Goal: Information Seeking & Learning: Learn about a topic

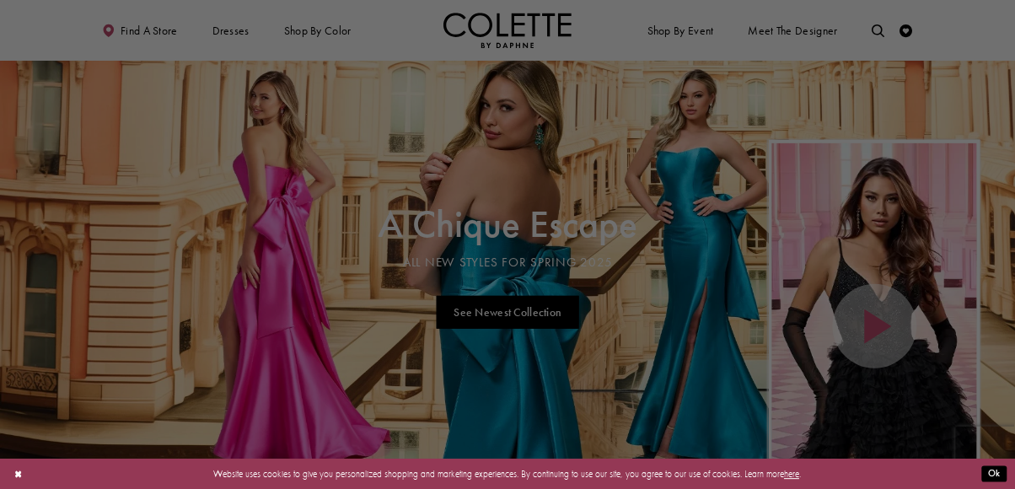
click at [886, 189] on div at bounding box center [512, 247] width 1025 height 494
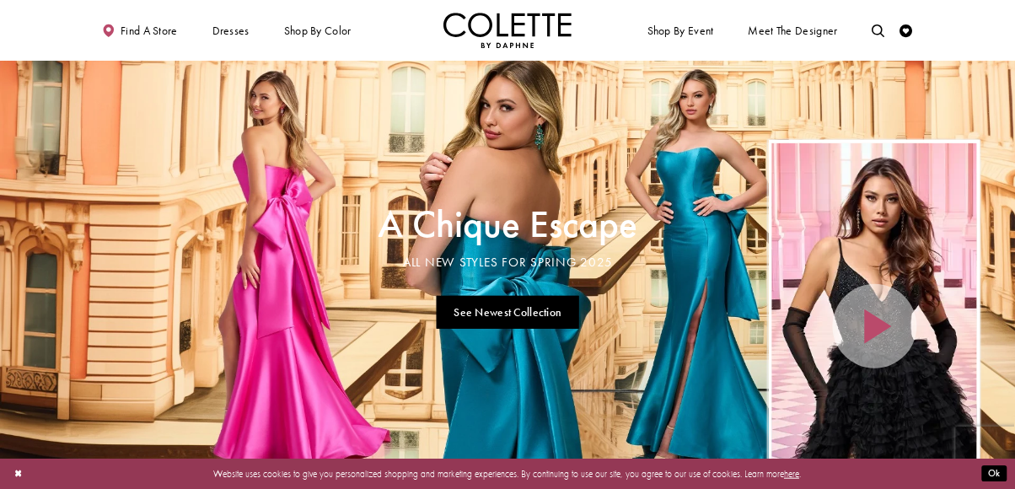
click at [0, 0] on span "WEDDING GUEST" at bounding box center [0, 0] width 0 height 0
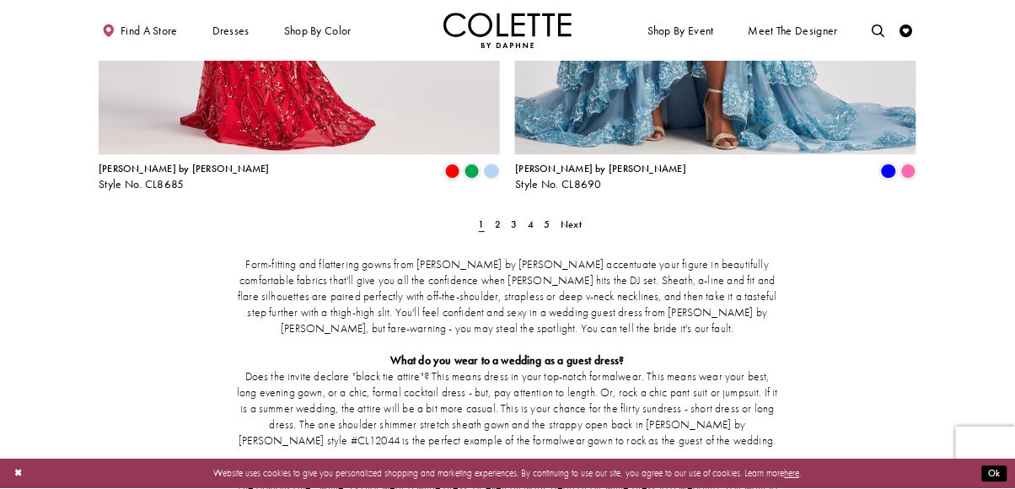
scroll to position [2458, 0]
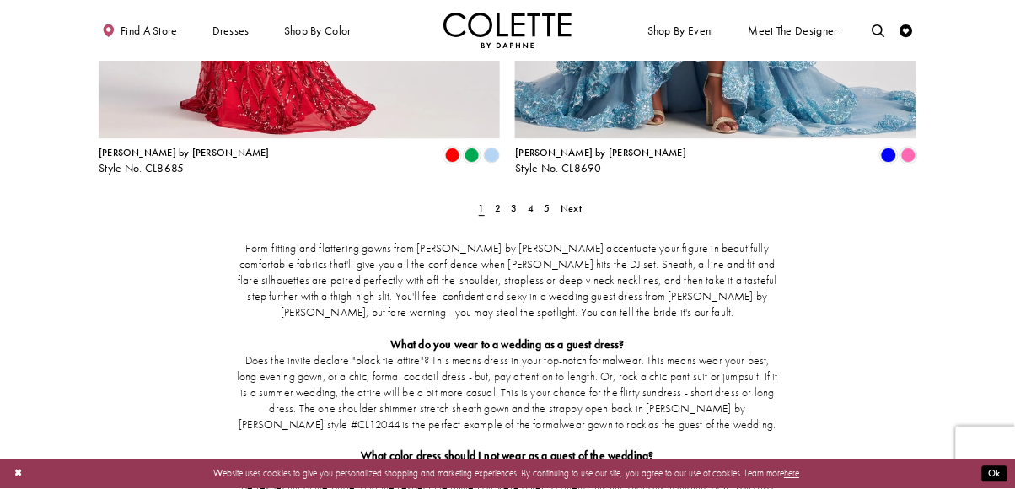
click at [570, 214] on div "Form-fitting and flattering gowns from [PERSON_NAME] by [PERSON_NAME] accentuat…" at bounding box center [507, 432] width 817 height 436
click at [572, 214] on div "Form-fitting and flattering gowns from [PERSON_NAME] by [PERSON_NAME] accentuat…" at bounding box center [507, 432] width 817 height 436
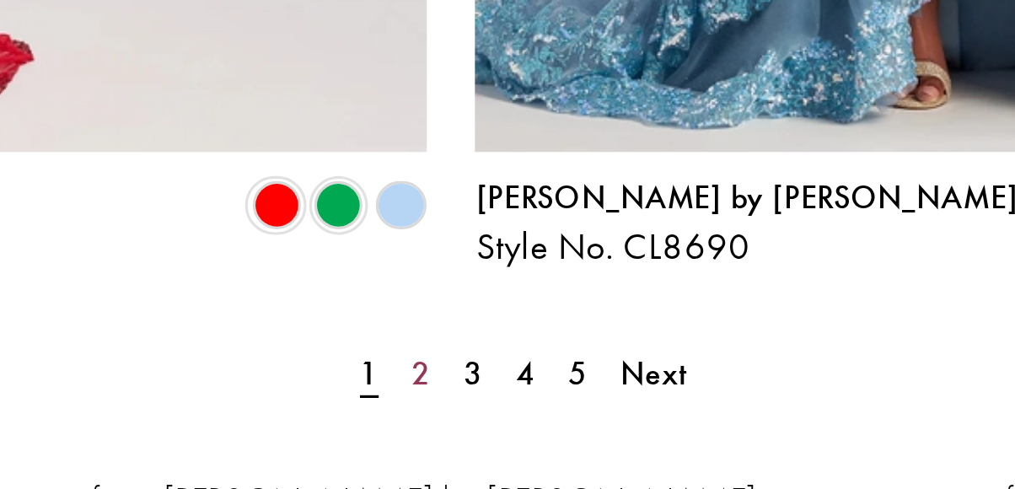
click at [496, 201] on span "2" at bounding box center [498, 207] width 6 height 13
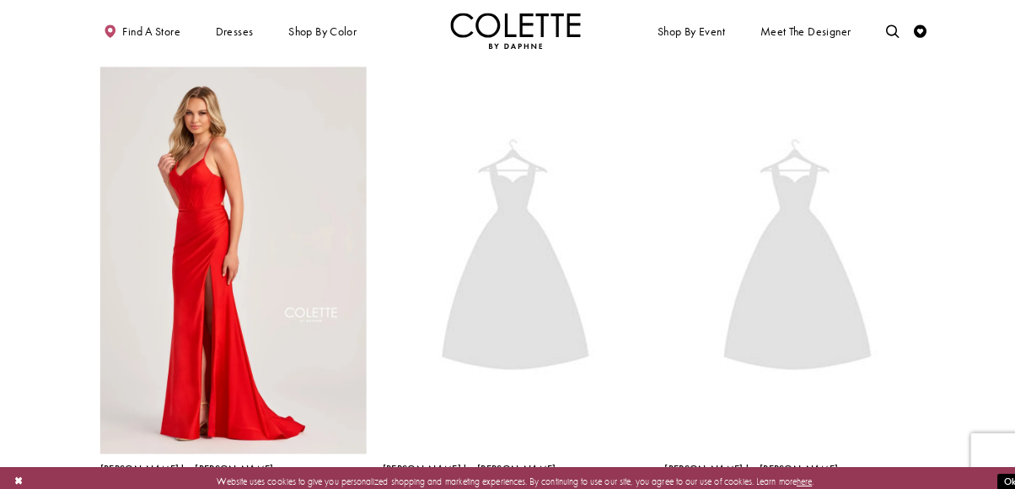
scroll to position [67, 0]
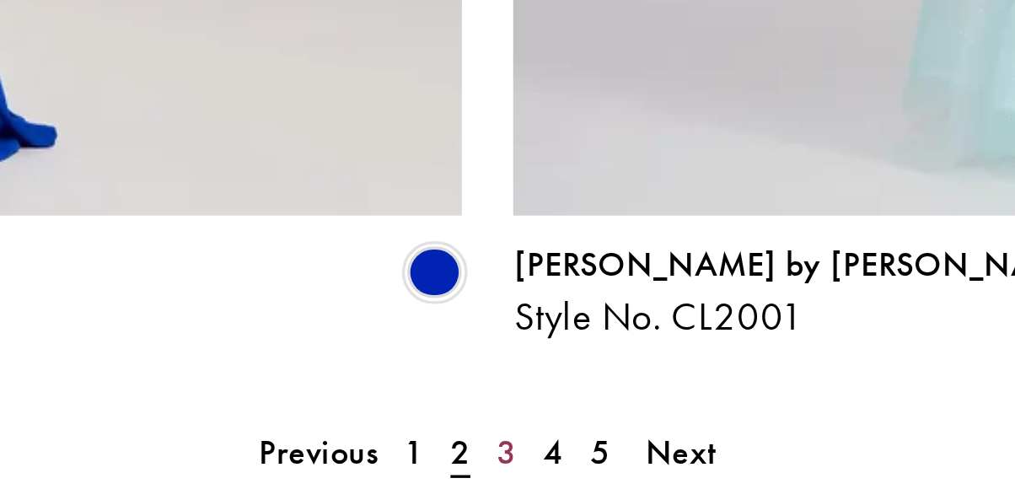
click at [514, 201] on span "3" at bounding box center [513, 207] width 6 height 13
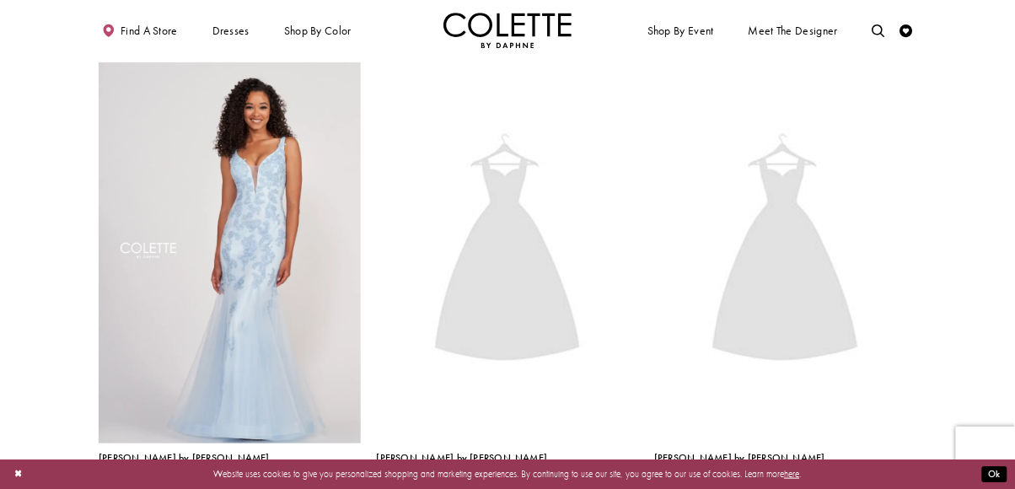
scroll to position [67, 0]
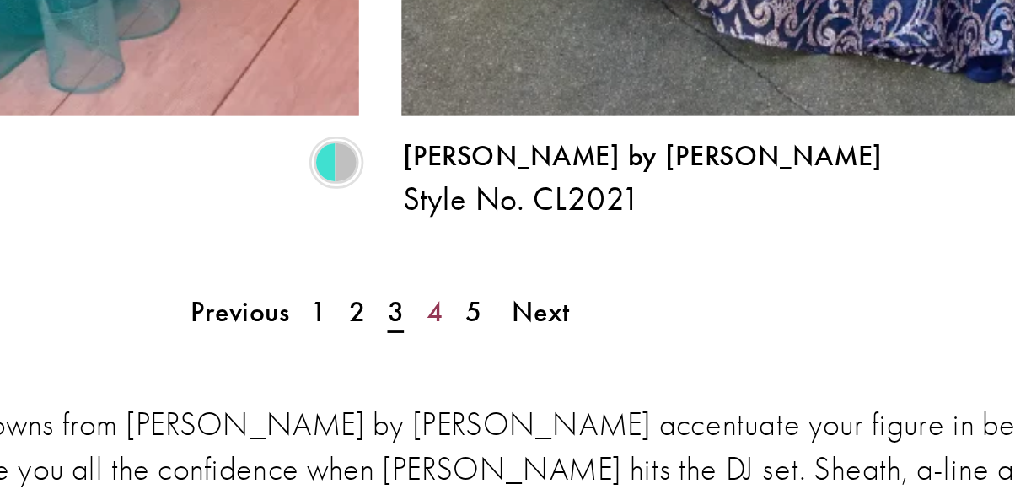
click at [529, 169] on span "4" at bounding box center [527, 175] width 6 height 13
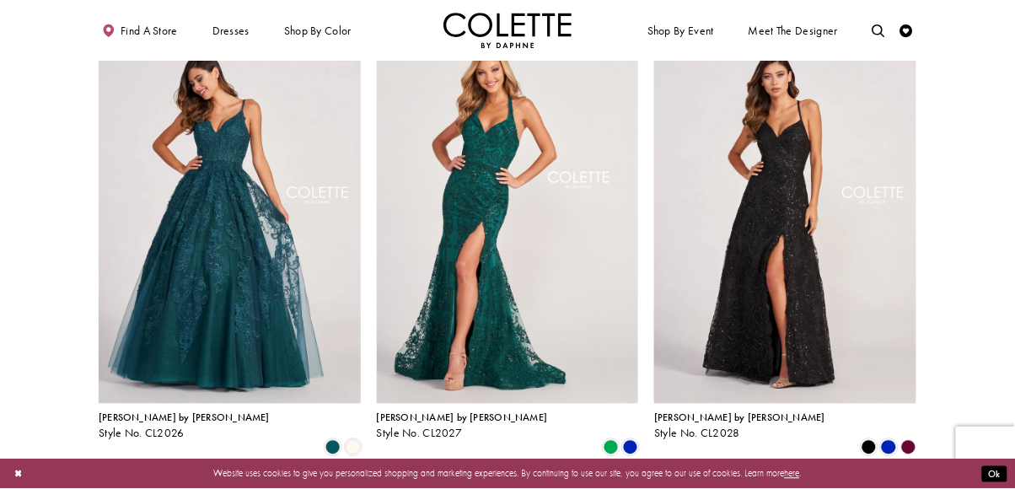
scroll to position [570, 0]
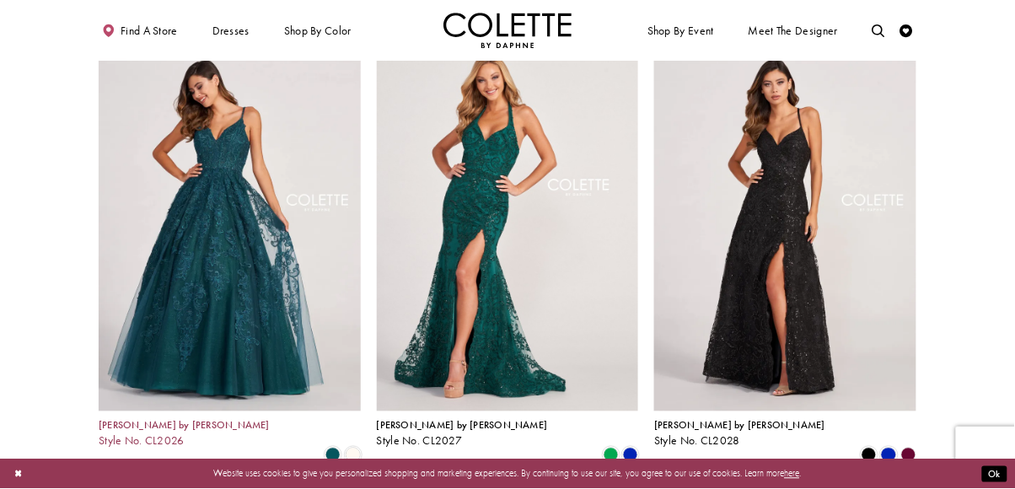
click at [153, 419] on span "[PERSON_NAME] by [PERSON_NAME]" at bounding box center [184, 425] width 171 height 13
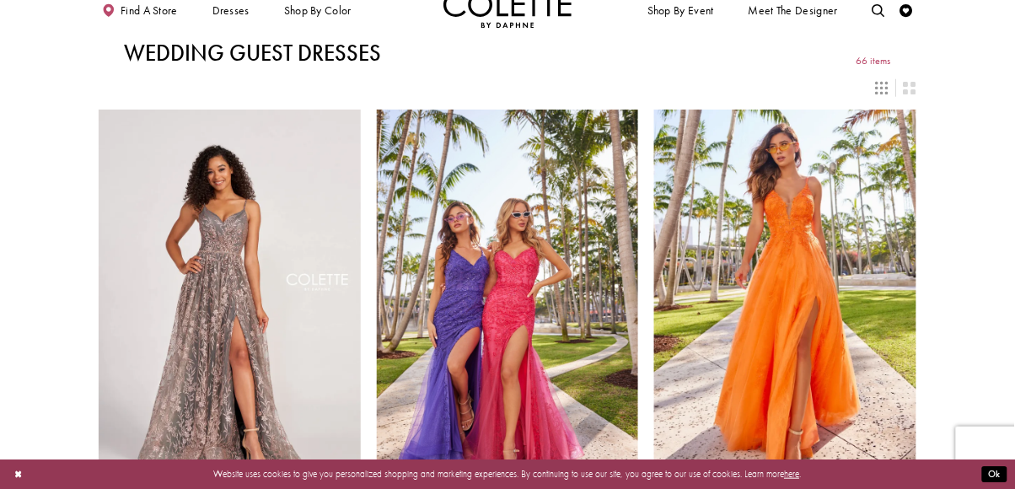
scroll to position [0, 0]
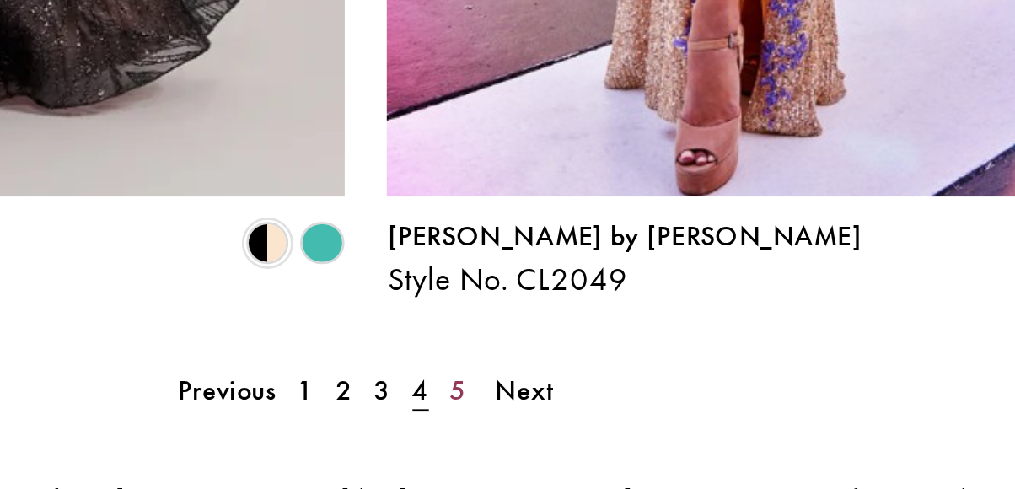
click at [545, 281] on link "5" at bounding box center [539, 290] width 13 height 19
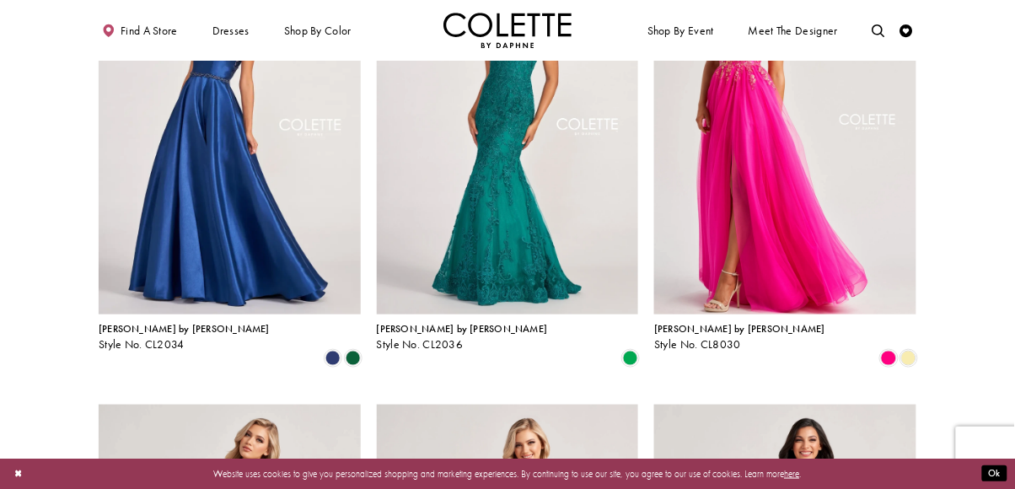
scroll to position [197, 0]
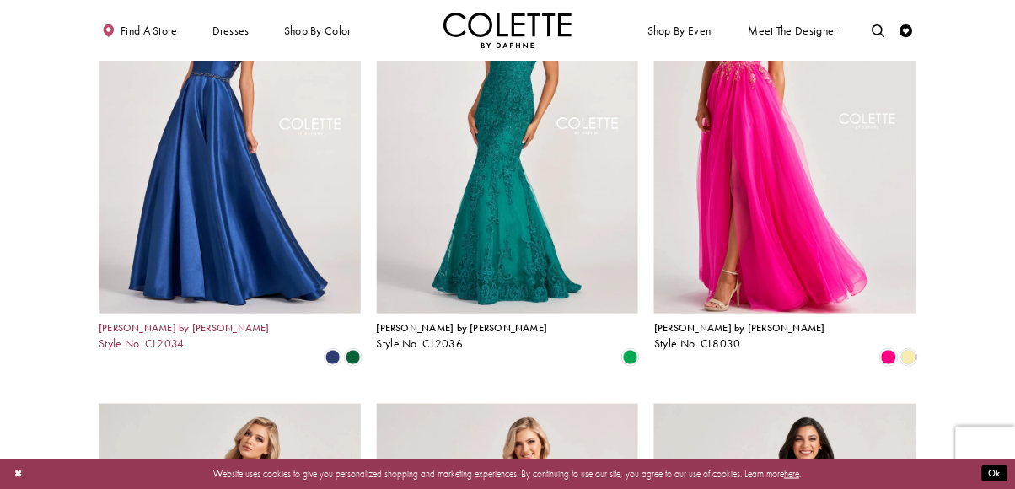
click at [141, 325] on span "[PERSON_NAME] by [PERSON_NAME]" at bounding box center [184, 327] width 171 height 13
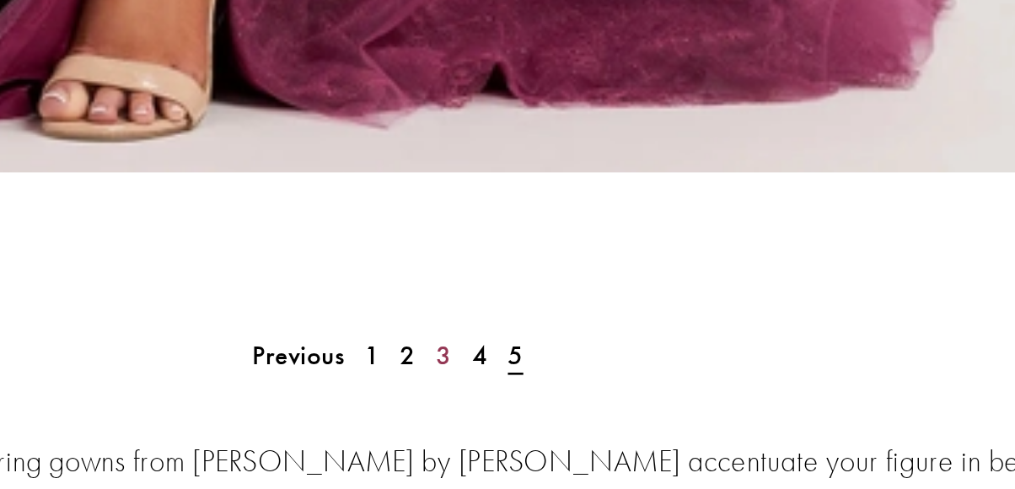
click at [512, 288] on span "3" at bounding box center [513, 294] width 6 height 13
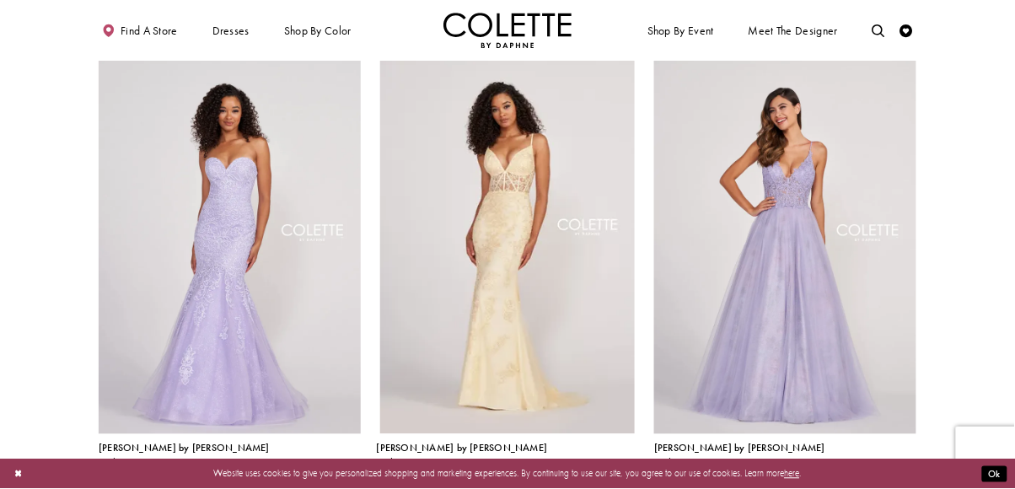
scroll to position [551, 0]
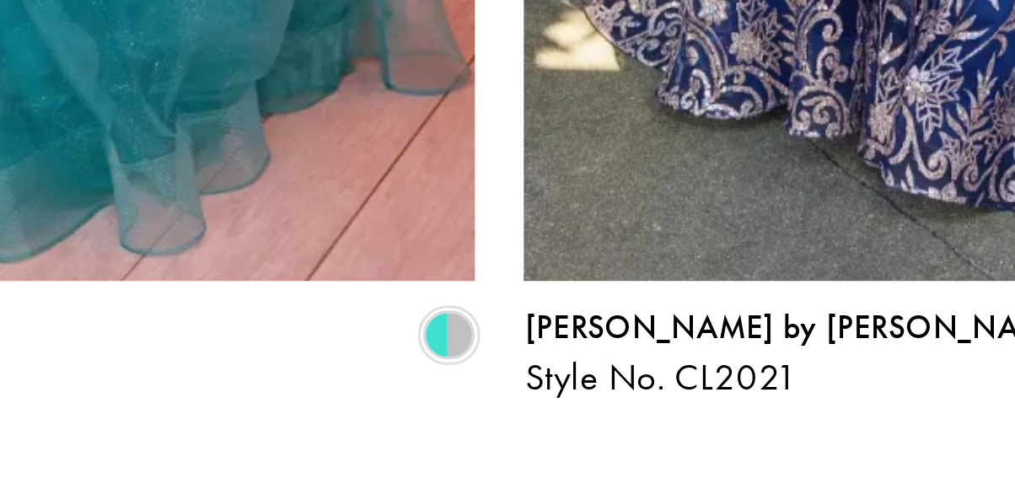
click at [499, 287] on span "2" at bounding box center [499, 293] width 6 height 13
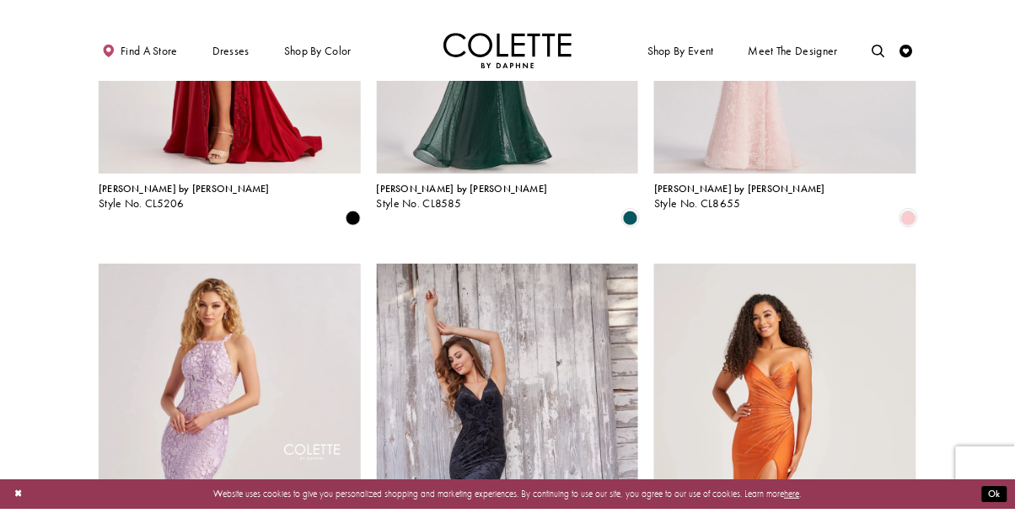
scroll to position [1288, 0]
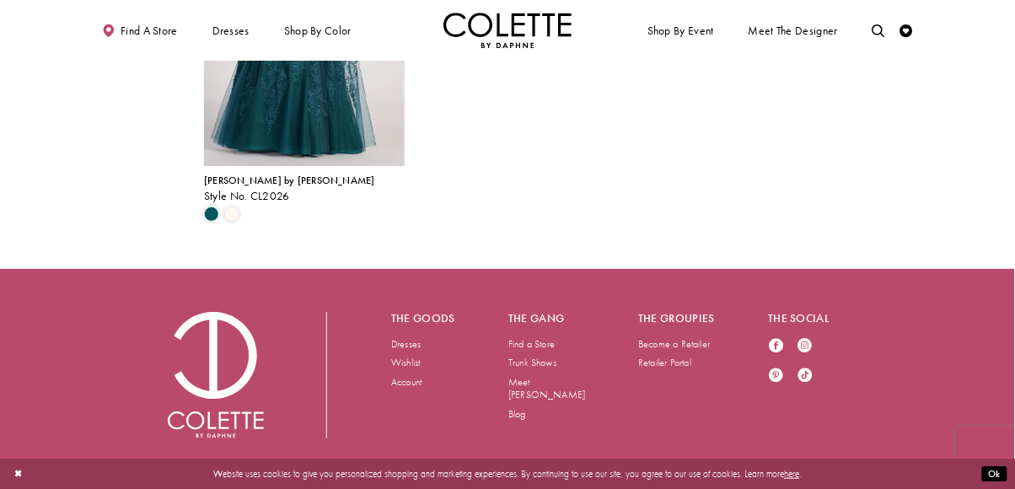
scroll to position [1380, 0]
